Goal: Transaction & Acquisition: Purchase product/service

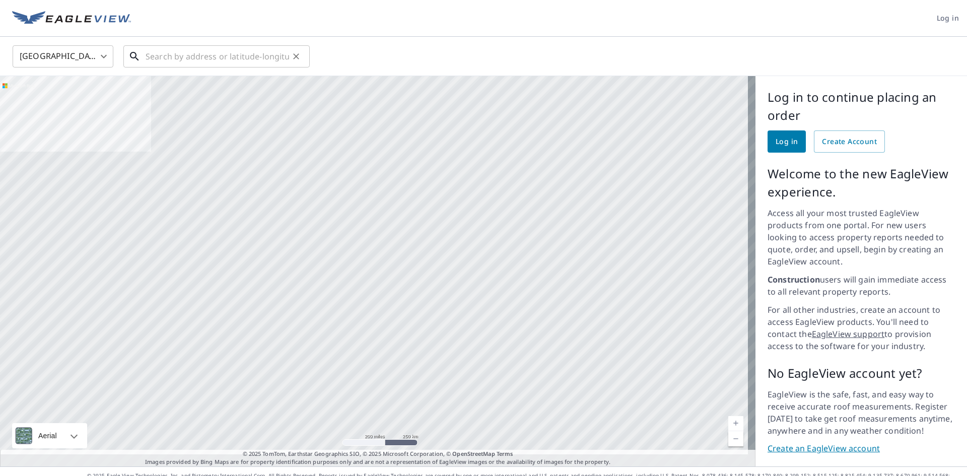
click at [164, 60] on input "text" at bounding box center [218, 56] width 144 height 28
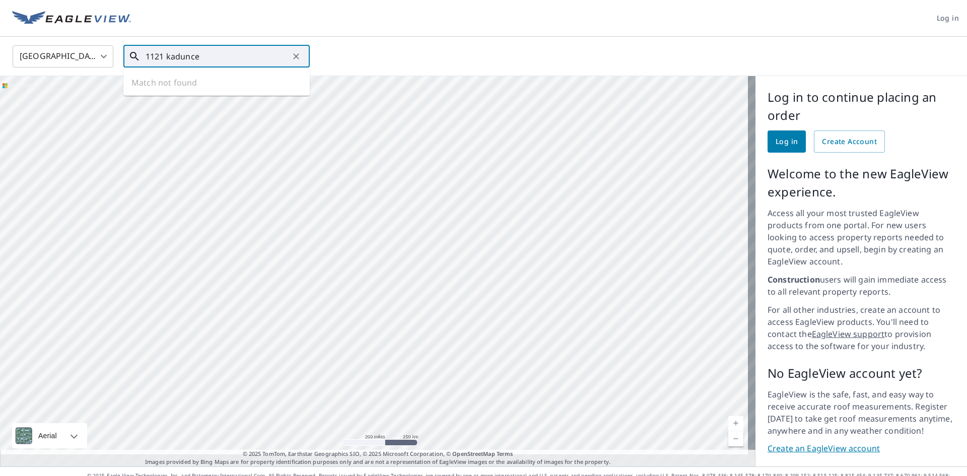
drag, startPoint x: 186, startPoint y: 54, endPoint x: 192, endPoint y: 47, distance: 9.7
click at [187, 52] on input "1121 kadunce" at bounding box center [218, 56] width 144 height 28
click at [181, 85] on span "1121 [PERSON_NAME] Ln" at bounding box center [223, 86] width 158 height 12
type input "1121 [PERSON_NAME][GEOGRAPHIC_DATA][PERSON_NAME]"
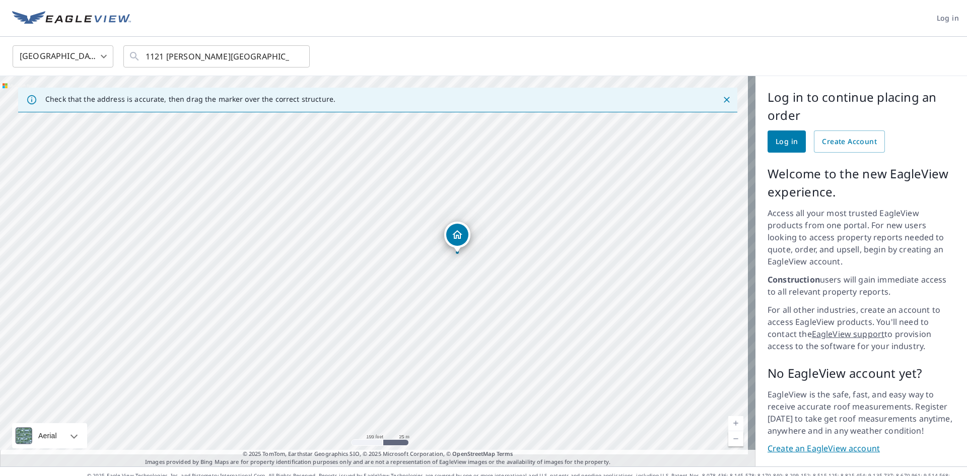
drag, startPoint x: 481, startPoint y: 316, endPoint x: 531, endPoint y: 296, distance: 53.3
click at [530, 299] on div "1121 [PERSON_NAME][GEOGRAPHIC_DATA][PERSON_NAME]" at bounding box center [377, 271] width 755 height 390
click at [785, 138] on span "Log in" at bounding box center [786, 141] width 22 height 13
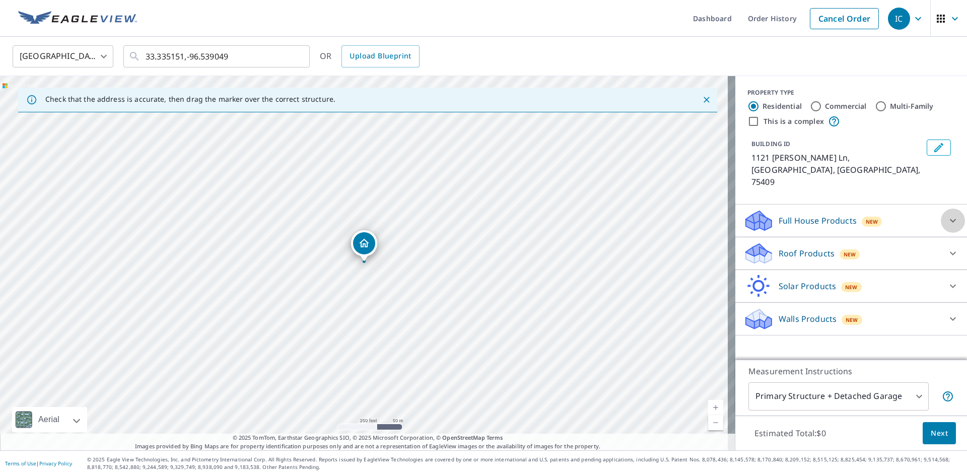
click at [947, 215] on icon at bounding box center [953, 221] width 12 height 12
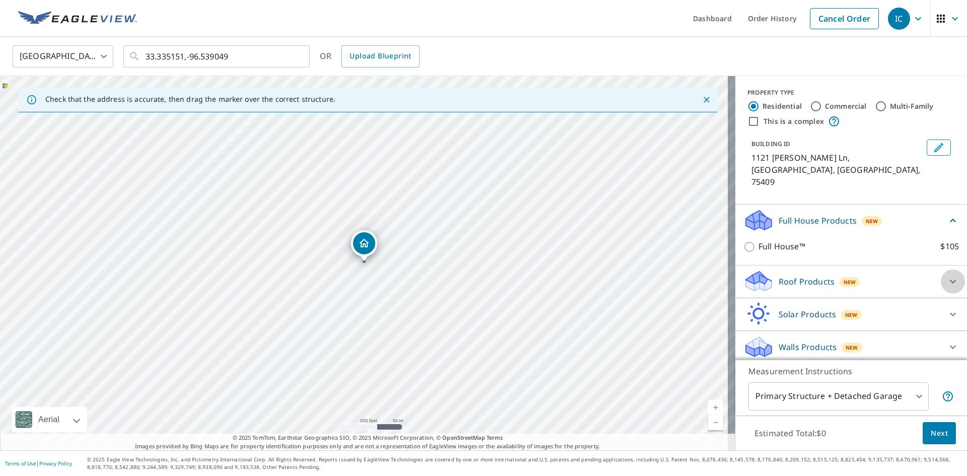
click at [947, 275] on icon at bounding box center [953, 281] width 12 height 12
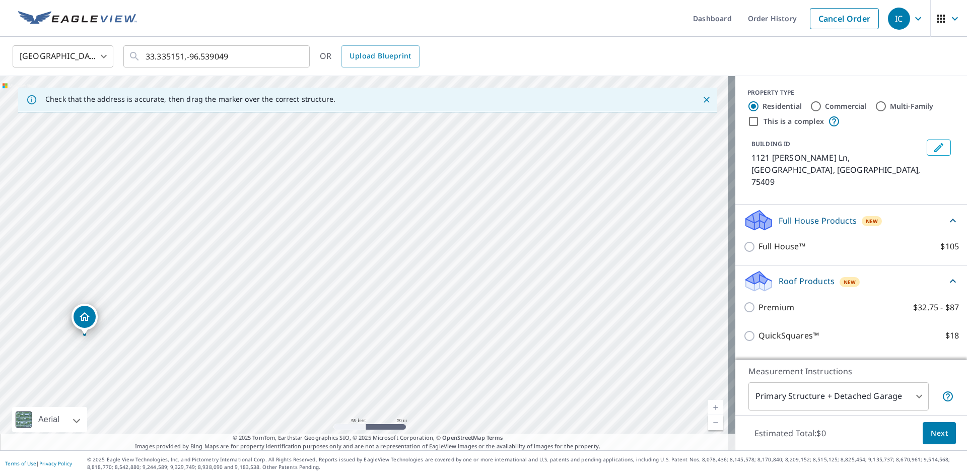
drag, startPoint x: 389, startPoint y: 256, endPoint x: 937, endPoint y: 199, distance: 551.3
click at [943, 199] on div "Check that the address is accurate, then drag the marker over the correct struc…" at bounding box center [483, 263] width 967 height 374
click at [704, 274] on div "1121 [PERSON_NAME][GEOGRAPHIC_DATA][PERSON_NAME]" at bounding box center [367, 263] width 735 height 374
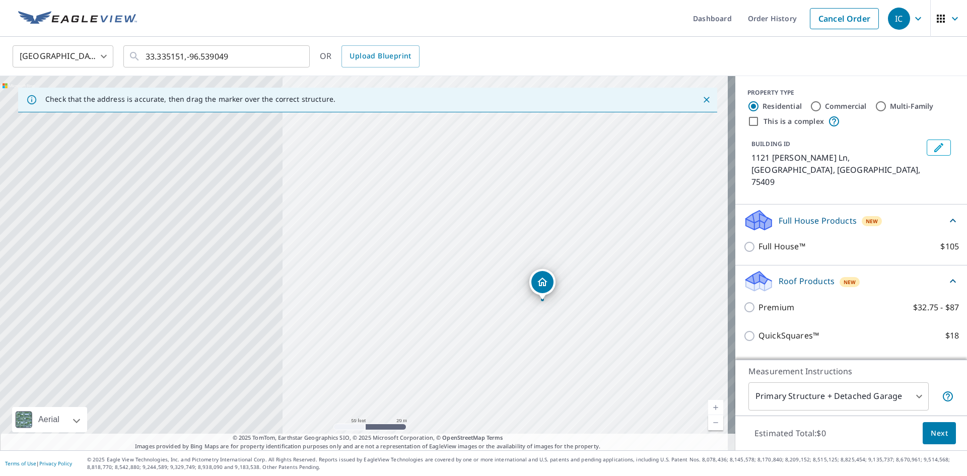
drag, startPoint x: 186, startPoint y: 284, endPoint x: 661, endPoint y: 235, distance: 477.3
click at [661, 235] on div "1121 [PERSON_NAME][GEOGRAPHIC_DATA][PERSON_NAME]" at bounding box center [367, 263] width 735 height 374
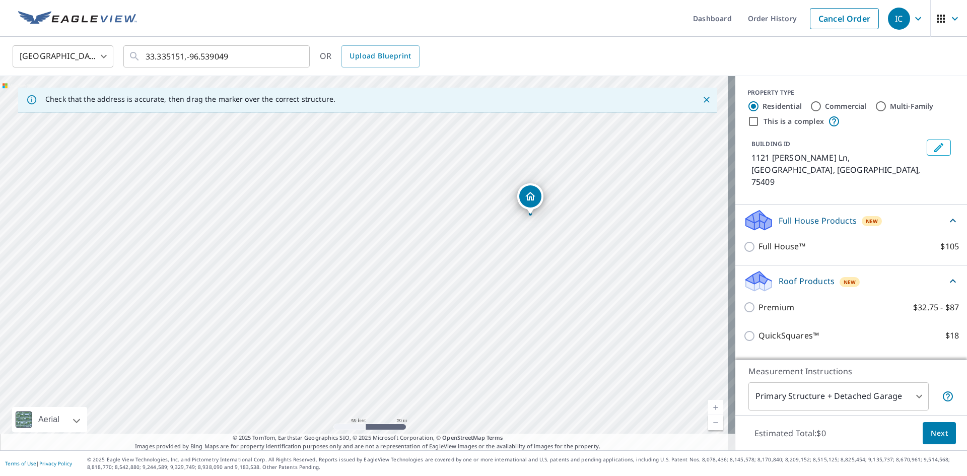
drag, startPoint x: 498, startPoint y: 284, endPoint x: 462, endPoint y: 214, distance: 78.4
click at [462, 214] on div "1121 [PERSON_NAME][GEOGRAPHIC_DATA][PERSON_NAME]" at bounding box center [367, 263] width 735 height 374
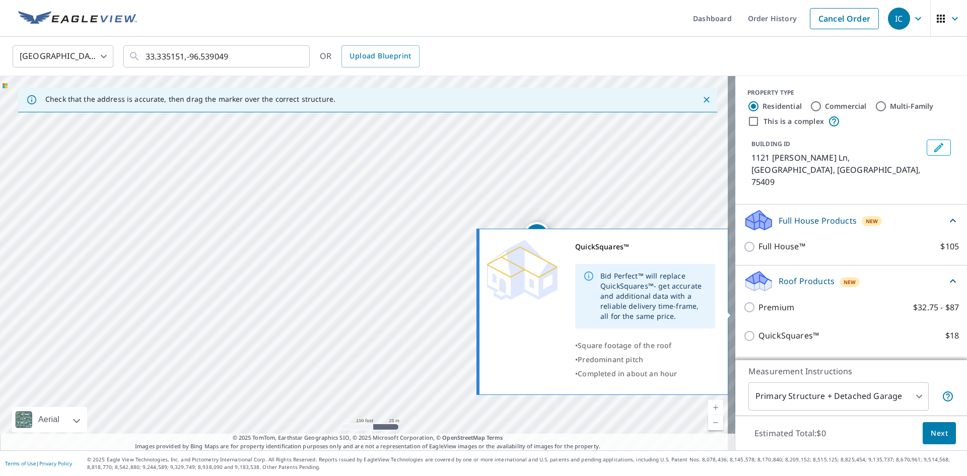
click at [744, 330] on input "QuickSquares™ $18" at bounding box center [750, 336] width 15 height 12
checkbox input "true"
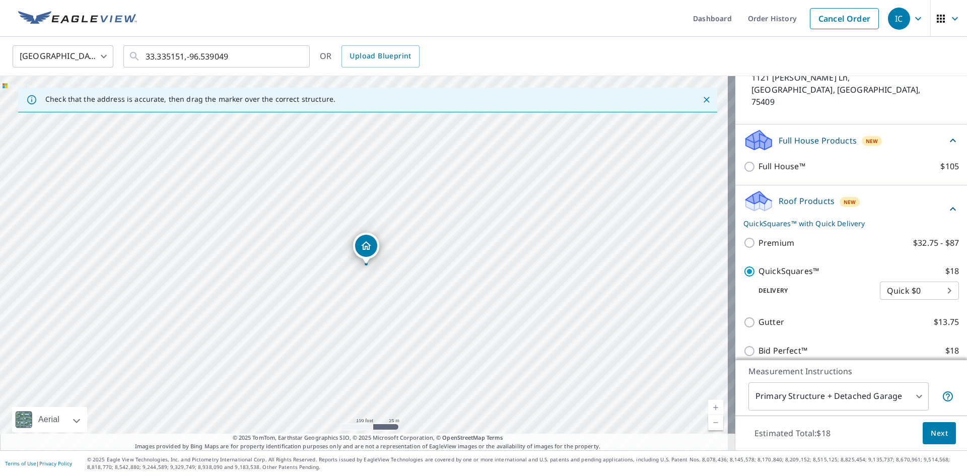
scroll to position [101, 0]
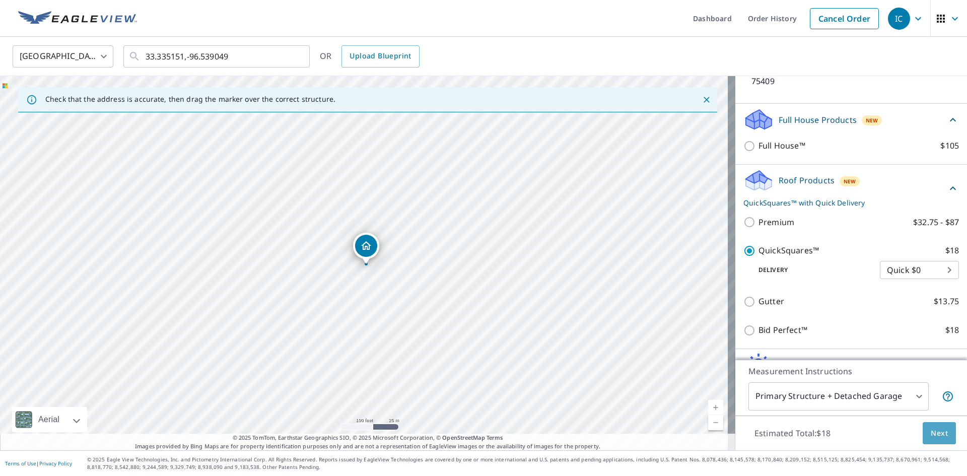
click at [934, 436] on span "Next" at bounding box center [939, 433] width 17 height 13
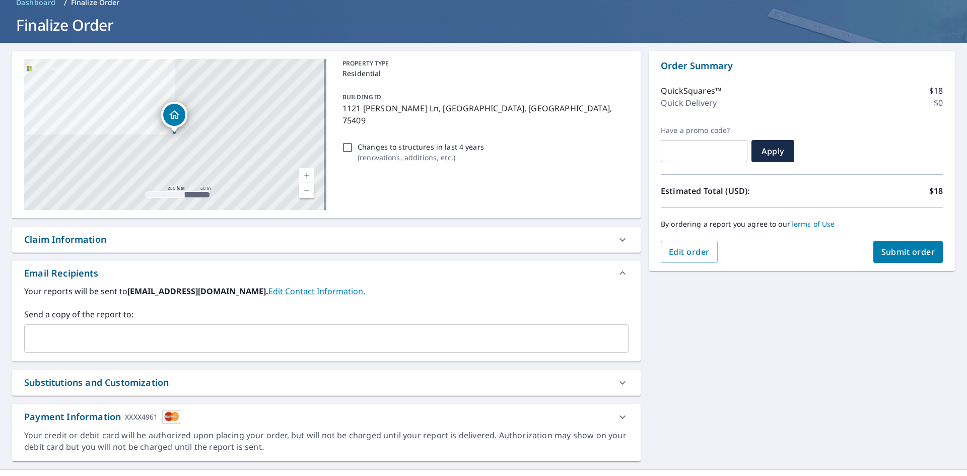
scroll to position [69, 0]
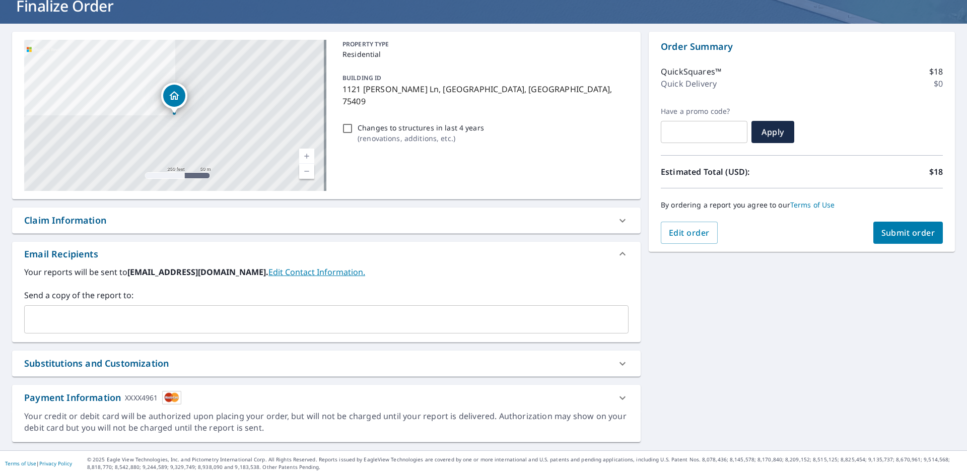
click at [93, 396] on div "Payment Information XXXX4961" at bounding box center [102, 398] width 157 height 14
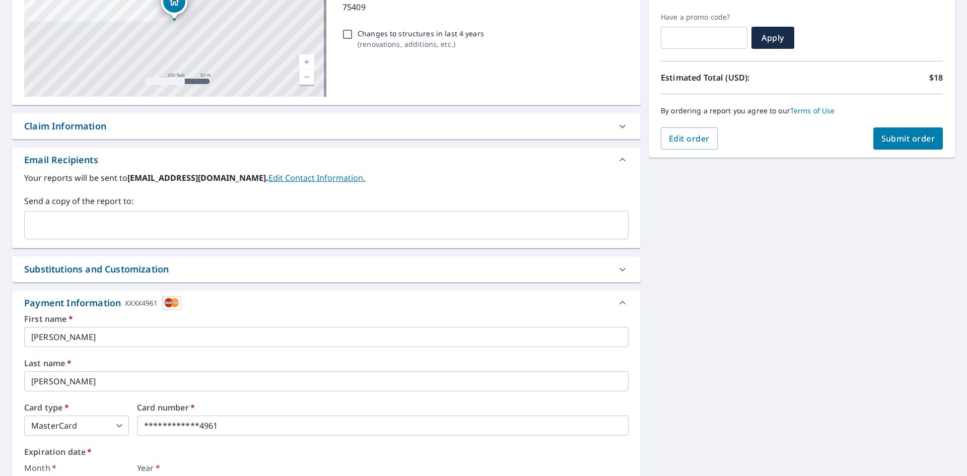
scroll to position [221, 0]
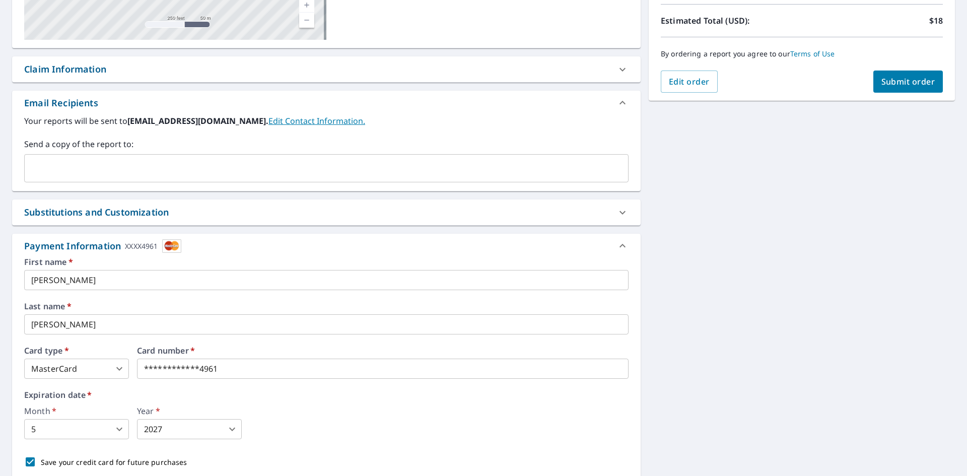
click at [61, 280] on input "[PERSON_NAME]" at bounding box center [326, 280] width 604 height 20
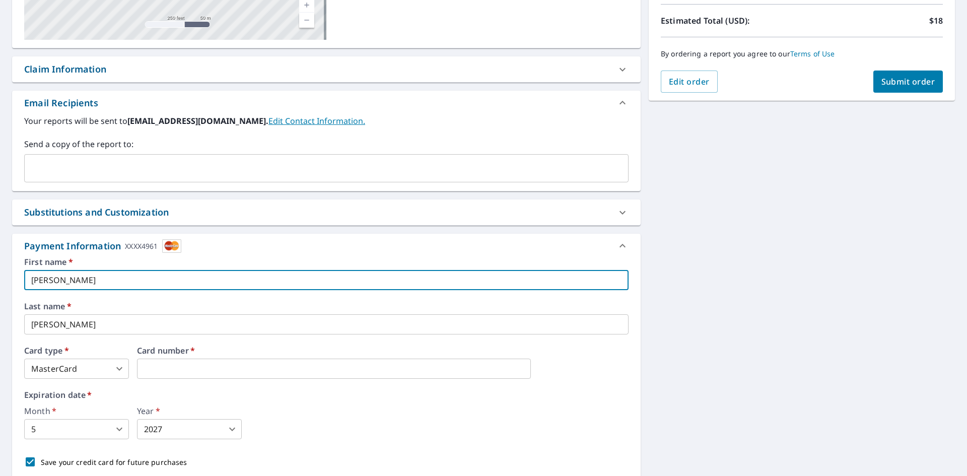
type input "[PERSON_NAME]"
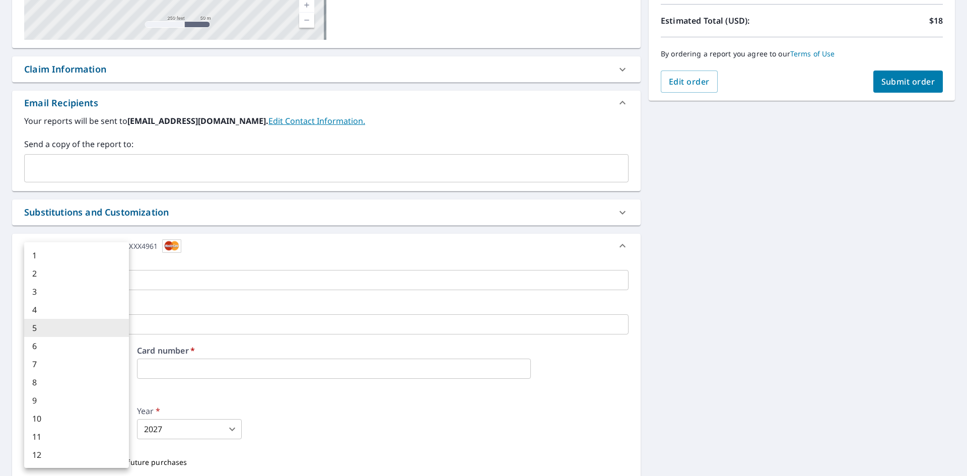
click at [118, 428] on body "IC IC Dashboard Order History Cancel Order IC Dashboard / Finalize Order Finali…" at bounding box center [483, 238] width 967 height 476
click at [41, 349] on li "6" at bounding box center [76, 346] width 105 height 18
type input "6"
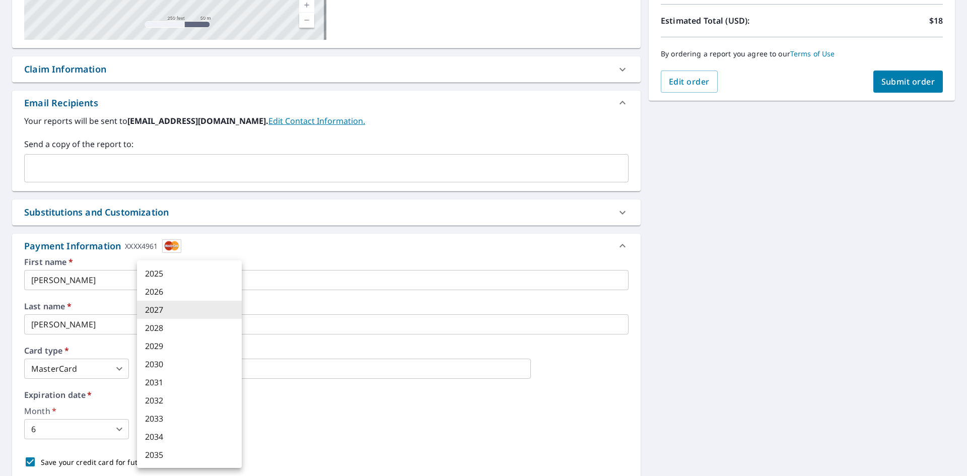
click at [232, 429] on body "IC IC Dashboard Order History Cancel Order IC Dashboard / Finalize Order Finali…" at bounding box center [483, 238] width 967 height 476
click at [164, 290] on li "2026" at bounding box center [189, 292] width 105 height 18
type input "2026"
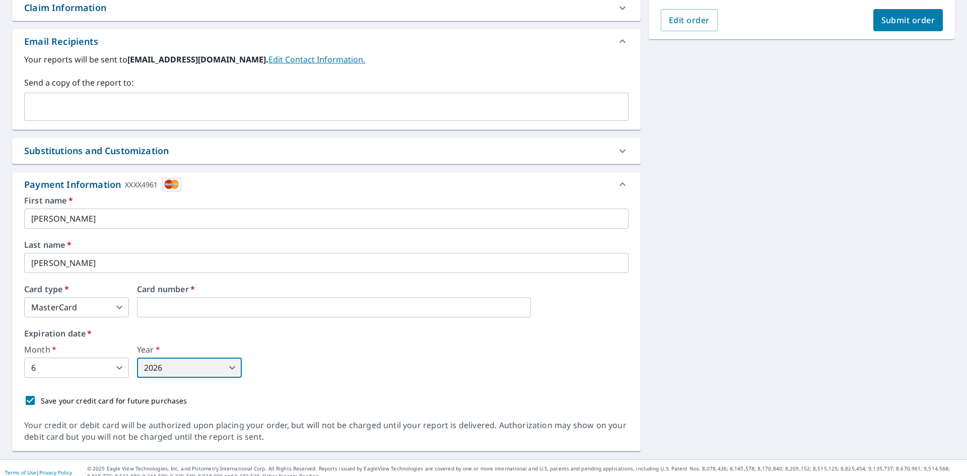
scroll to position [291, 0]
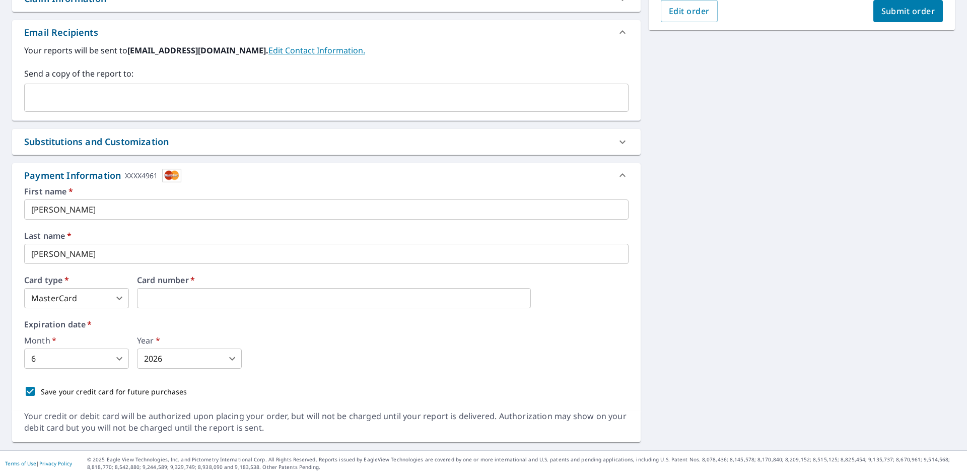
click at [31, 391] on input "Save your credit card for future purchases" at bounding box center [30, 391] width 21 height 21
checkbox input "false"
click at [903, 14] on span "Submit order" at bounding box center [908, 11] width 54 height 11
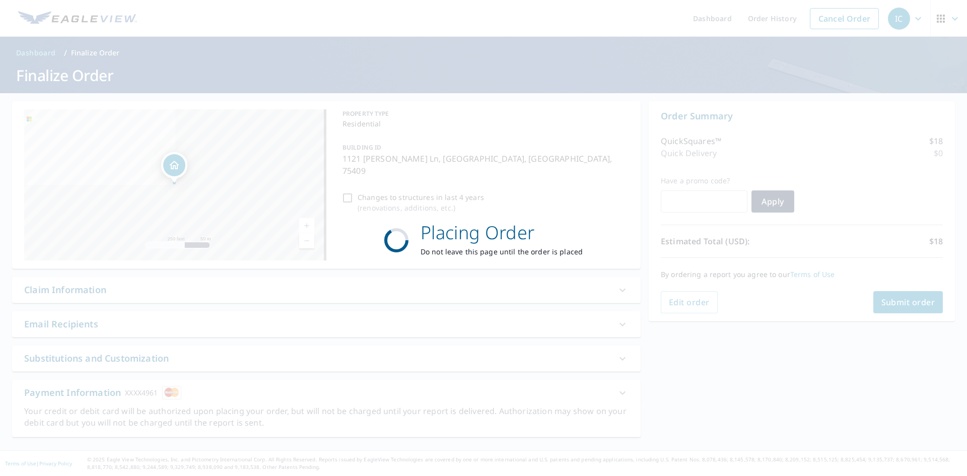
scroll to position [0, 0]
